Goal: Task Accomplishment & Management: Manage account settings

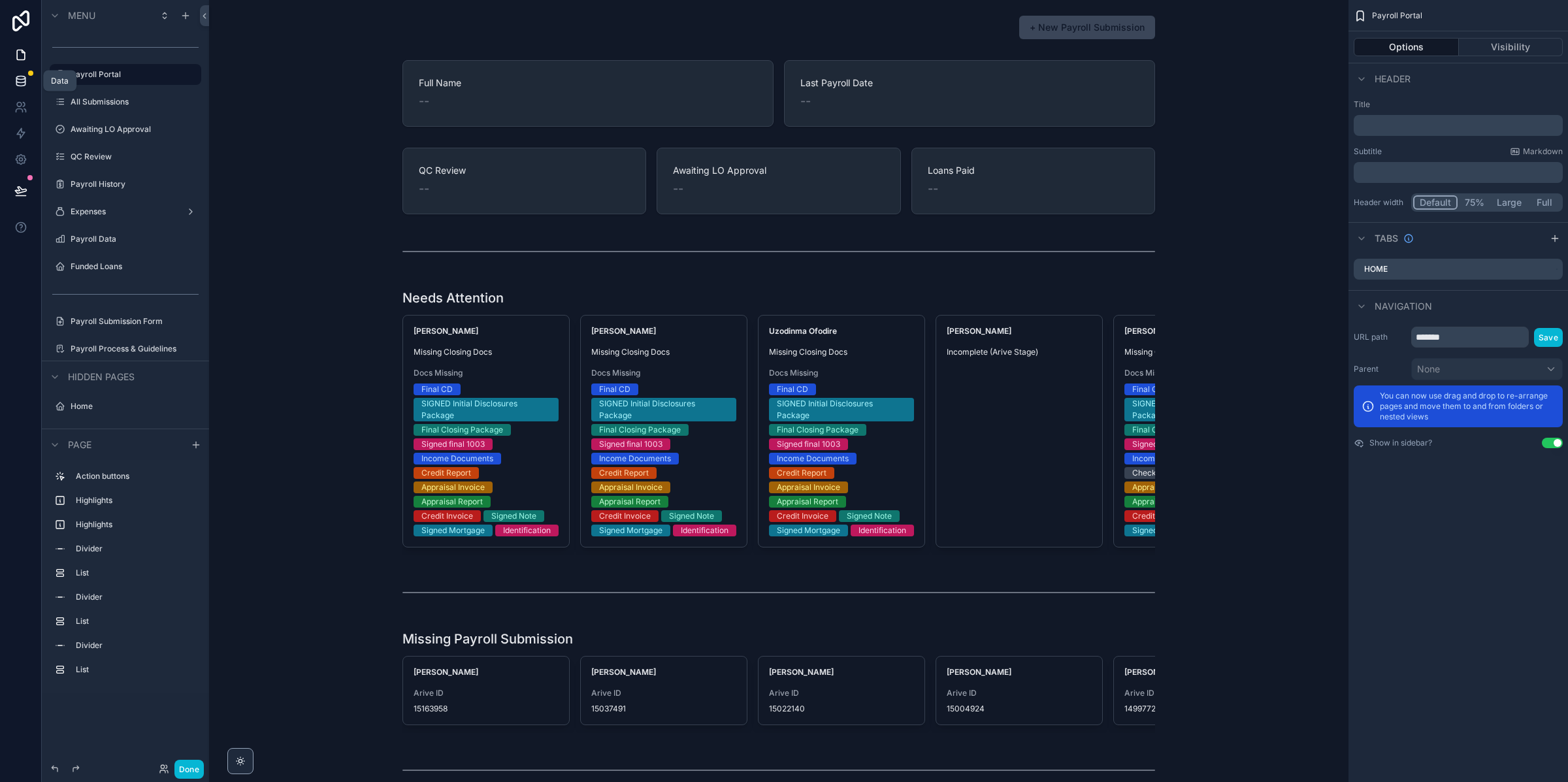
click at [26, 89] on link at bounding box center [20, 81] width 41 height 27
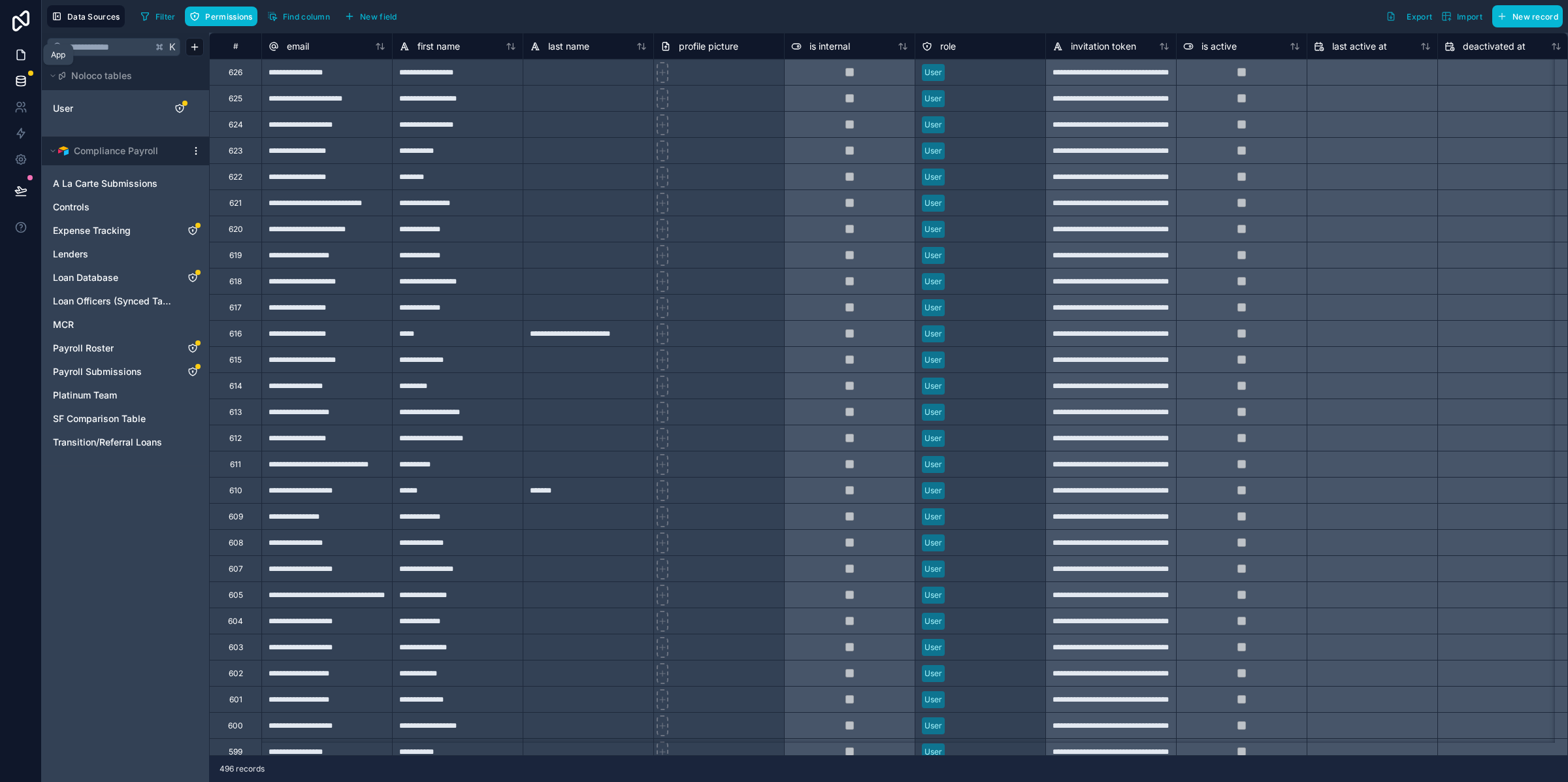
click at [22, 63] on link at bounding box center [20, 55] width 41 height 27
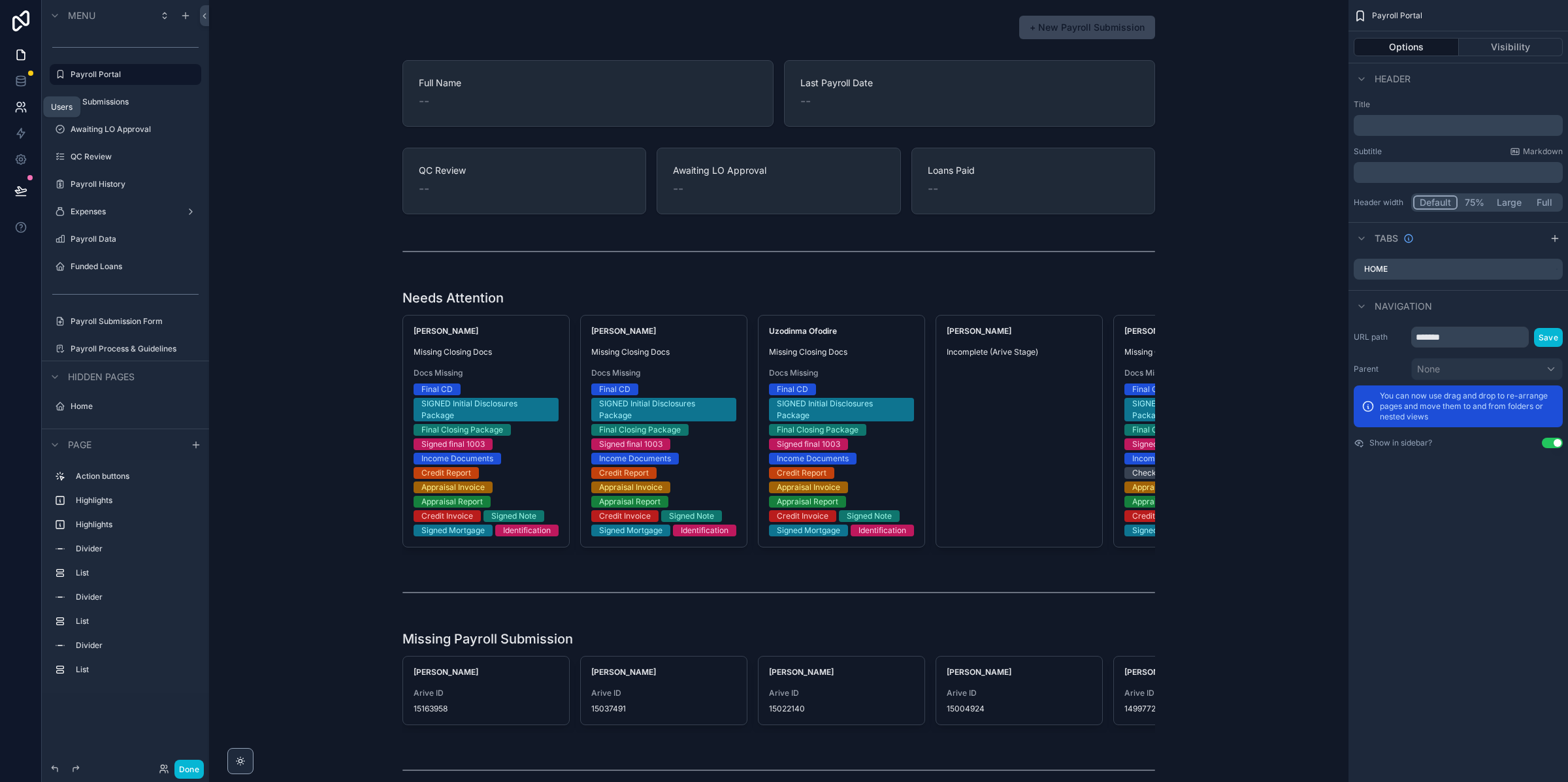
click at [24, 112] on icon at bounding box center [21, 107] width 13 height 13
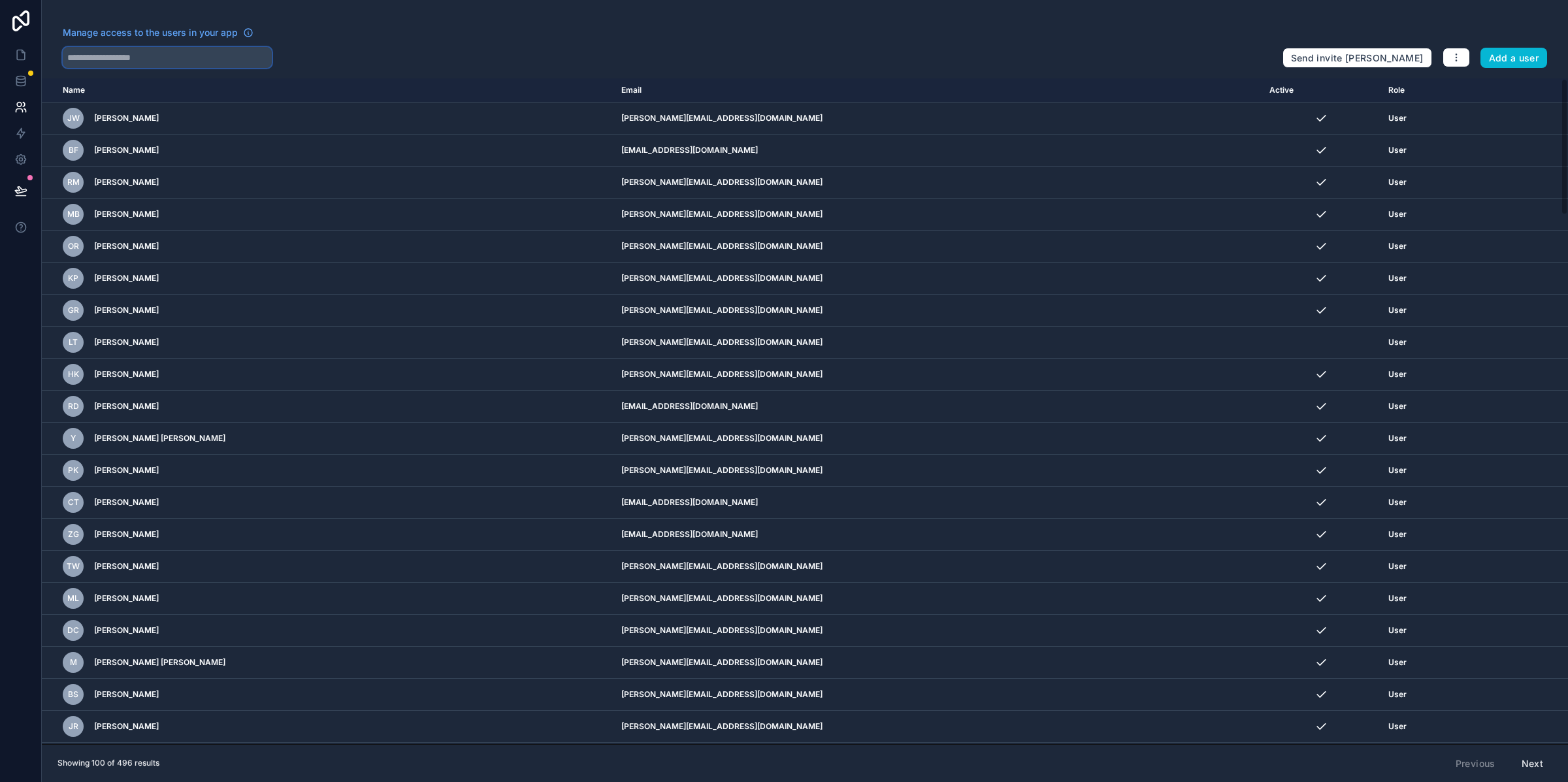
click at [152, 65] on input "text" at bounding box center [167, 58] width 209 height 21
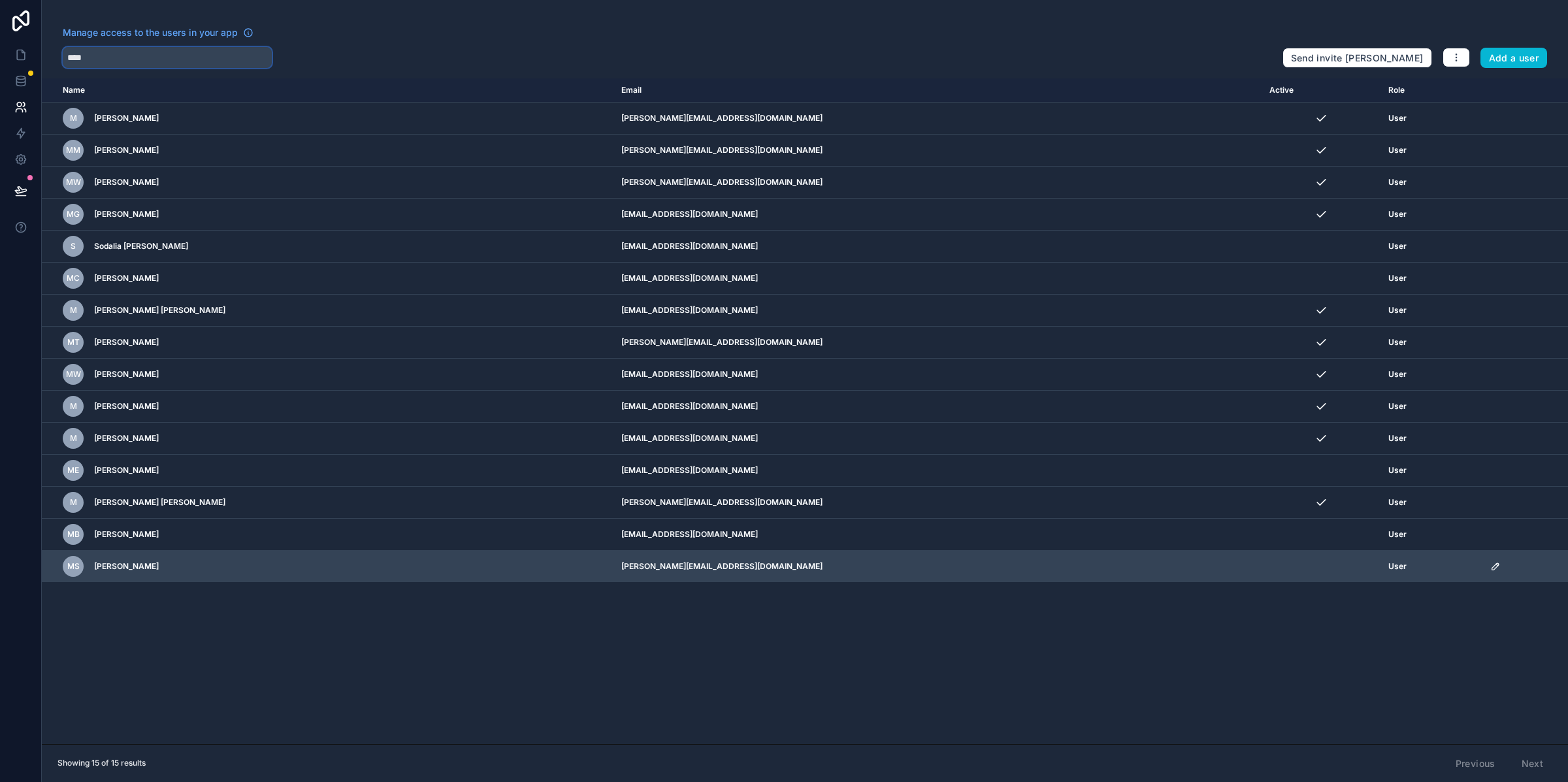
type input "****"
click at [1492, 570] on icon "scrollable content" at bounding box center [1495, 567] width 6 height 6
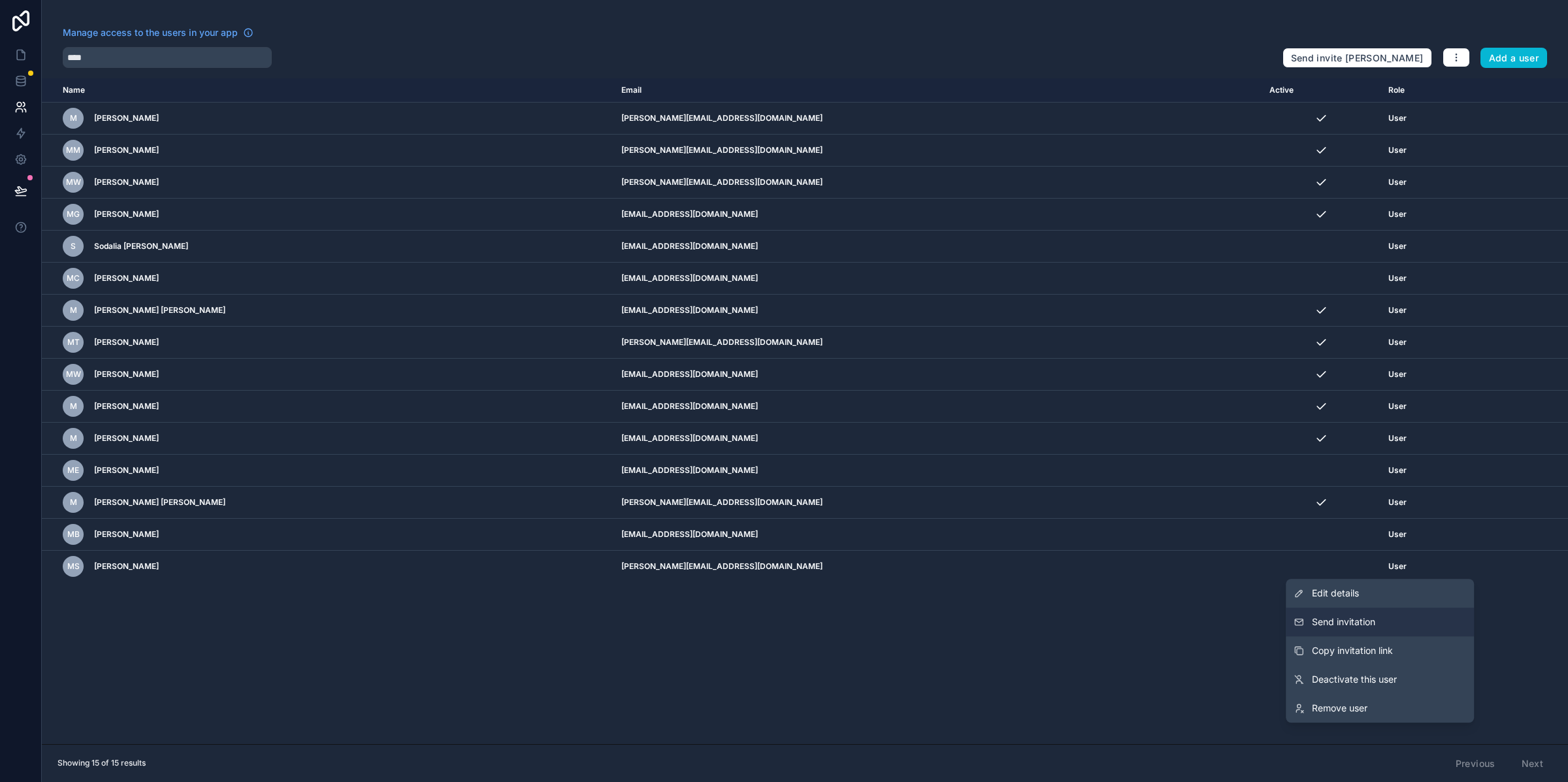
click at [1448, 610] on button "Send invitation" at bounding box center [1379, 622] width 188 height 29
